Goal: Download file/media

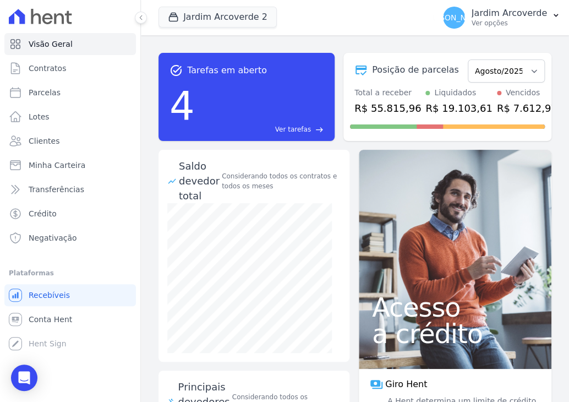
click at [135, 20] on div at bounding box center [135, 17] width 12 height 35
click at [136, 20] on button at bounding box center [141, 18] width 12 height 12
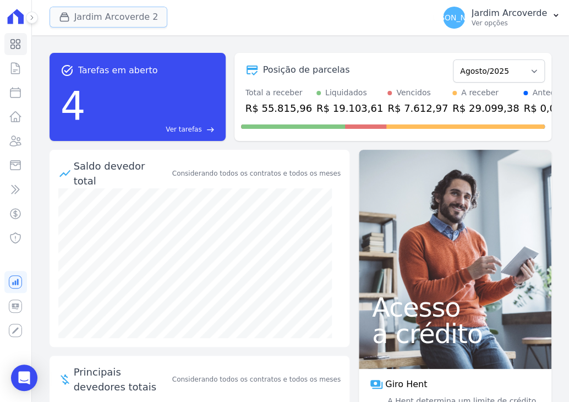
click at [143, 20] on button "Jardim Arcoverde 2" at bounding box center [109, 17] width 118 height 21
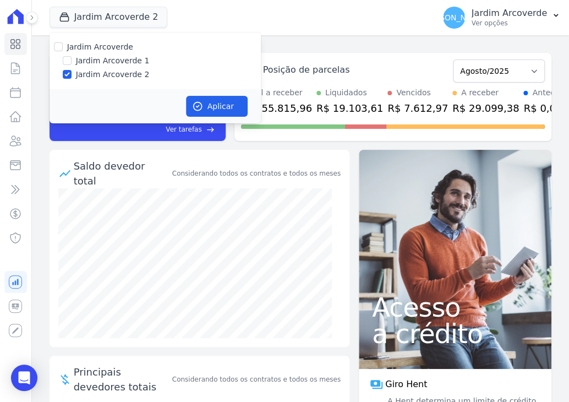
click at [95, 59] on label "Jardim Arcoverde 1" at bounding box center [113, 61] width 74 height 12
click at [72, 59] on input "Jardim Arcoverde 1" at bounding box center [67, 60] width 9 height 9
checkbox input "true"
click at [203, 105] on button "Aplicar" at bounding box center [217, 106] width 62 height 21
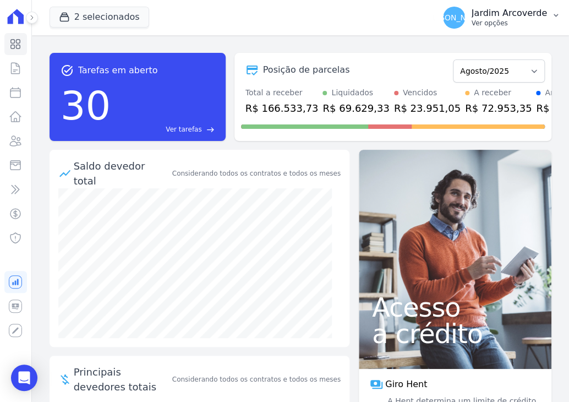
click at [540, 32] on button "[PERSON_NAME][GEOGRAPHIC_DATA] Ver opções" at bounding box center [501, 17] width 135 height 31
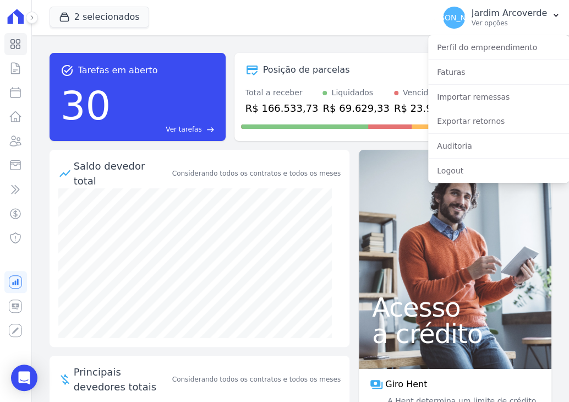
click at [496, 134] on div "Auditoria" at bounding box center [498, 146] width 141 height 24
click at [502, 123] on link "Exportar retornos" at bounding box center [498, 121] width 141 height 20
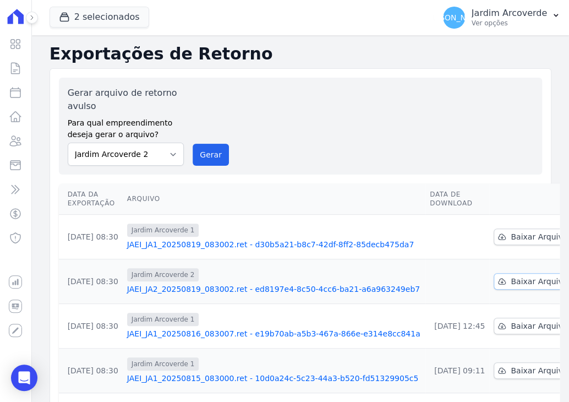
click at [511, 280] on span "Baixar Arquivo" at bounding box center [539, 281] width 57 height 11
click at [511, 238] on span "Baixar Arquivo" at bounding box center [539, 236] width 57 height 11
click at [494, 287] on link "Baixar Arquivo" at bounding box center [533, 281] width 79 height 17
